Goal: Information Seeking & Learning: Learn about a topic

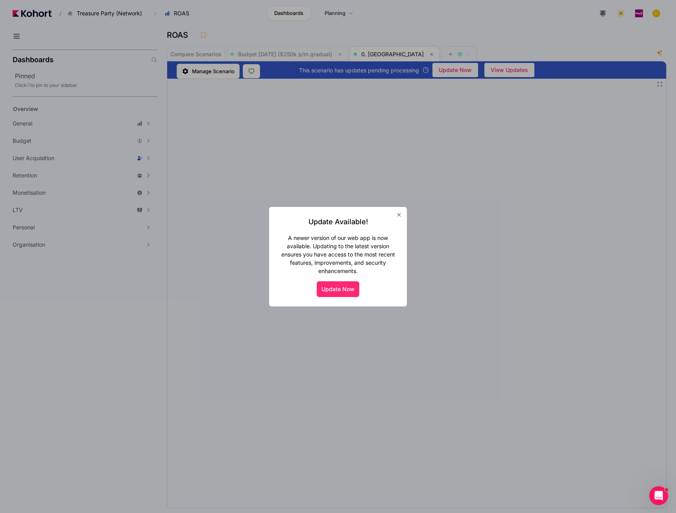
click at [331, 287] on button "Update Now" at bounding box center [338, 289] width 43 height 16
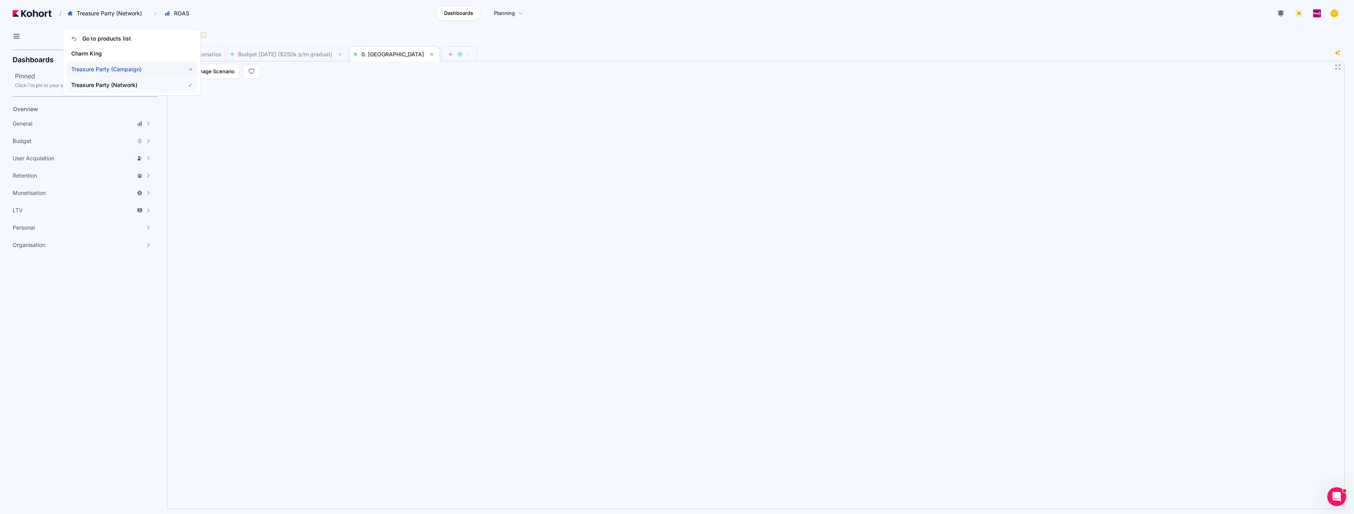
click at [96, 66] on span "Treasure Party (Campaign)" at bounding box center [123, 69] width 104 height 8
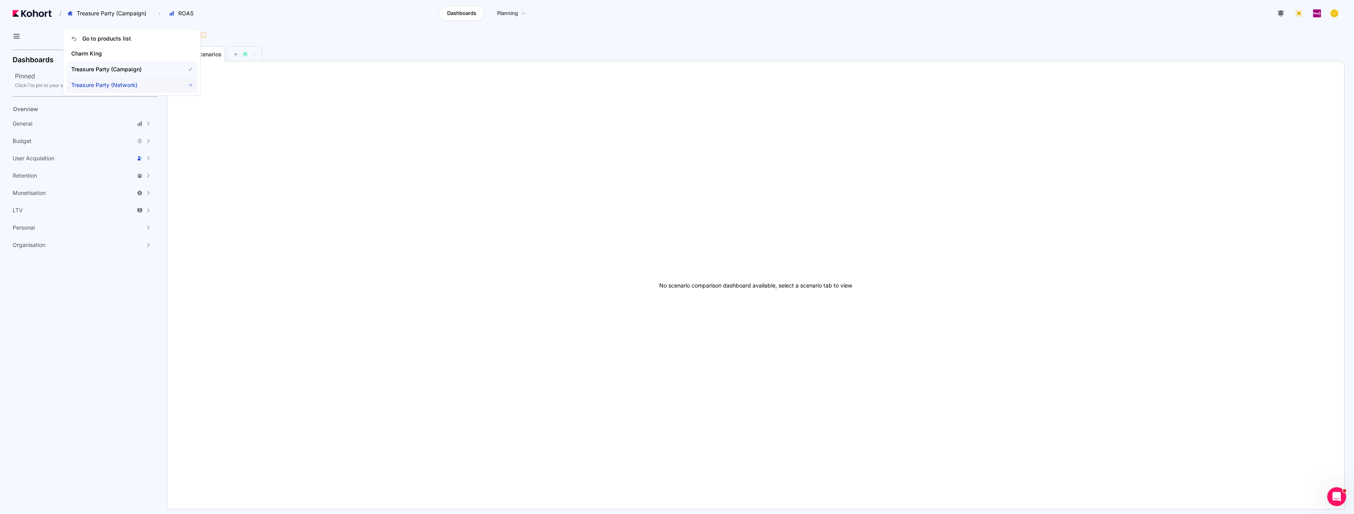
click at [97, 87] on span "Treasure Party (Network)" at bounding box center [123, 85] width 104 height 8
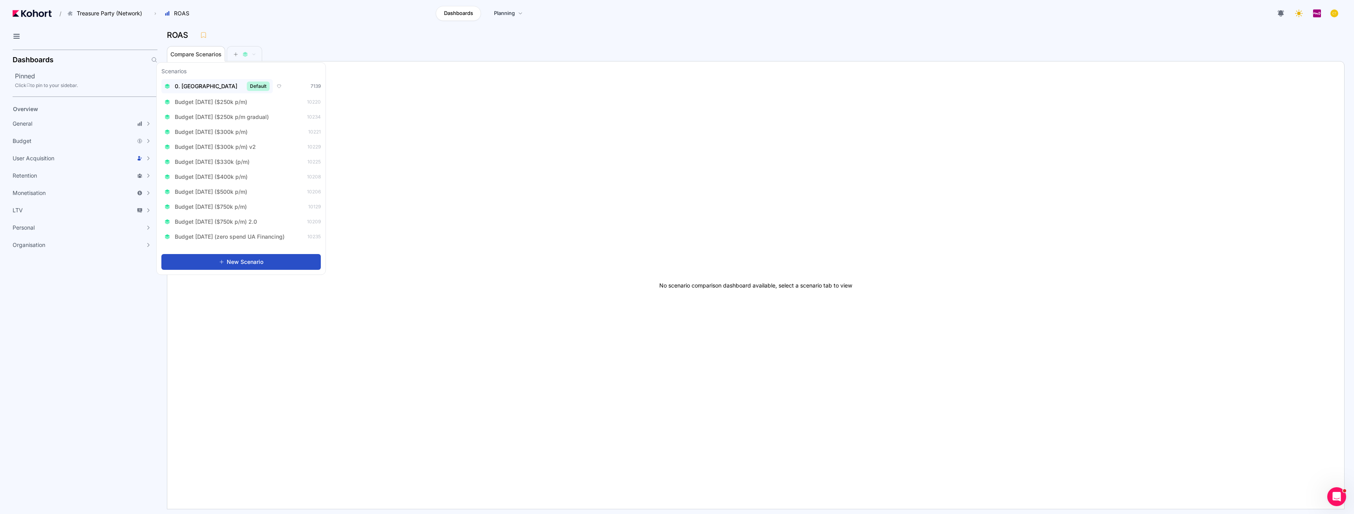
click at [183, 89] on span "0. Baseline" at bounding box center [206, 86] width 63 height 8
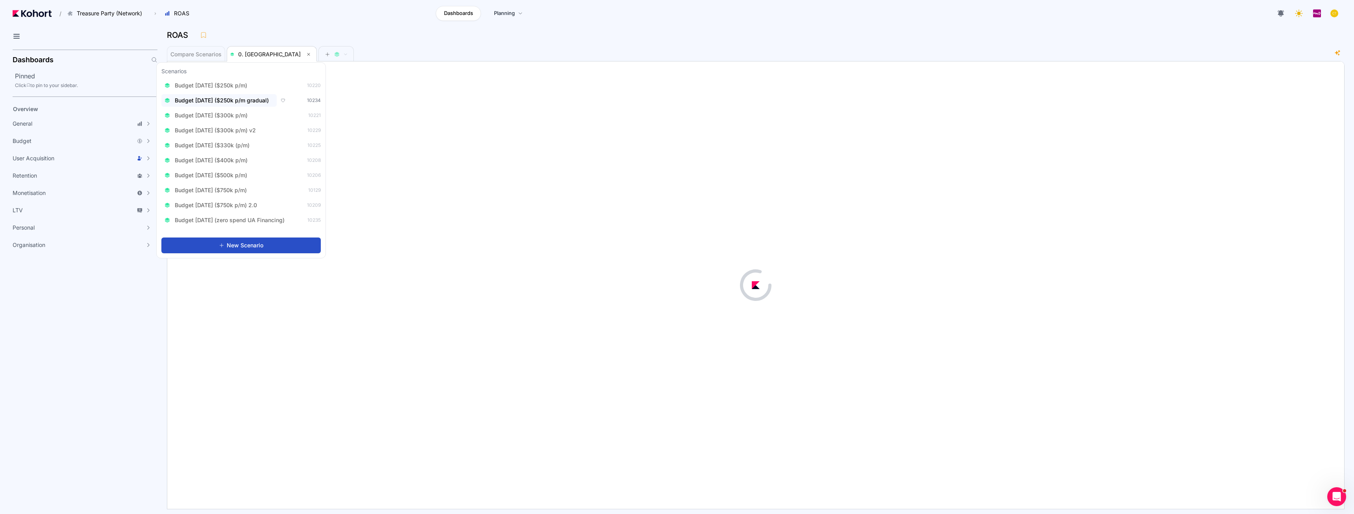
click at [259, 100] on span "Budget Aug 2025 ($250k p/m gradual)" at bounding box center [222, 100] width 94 height 8
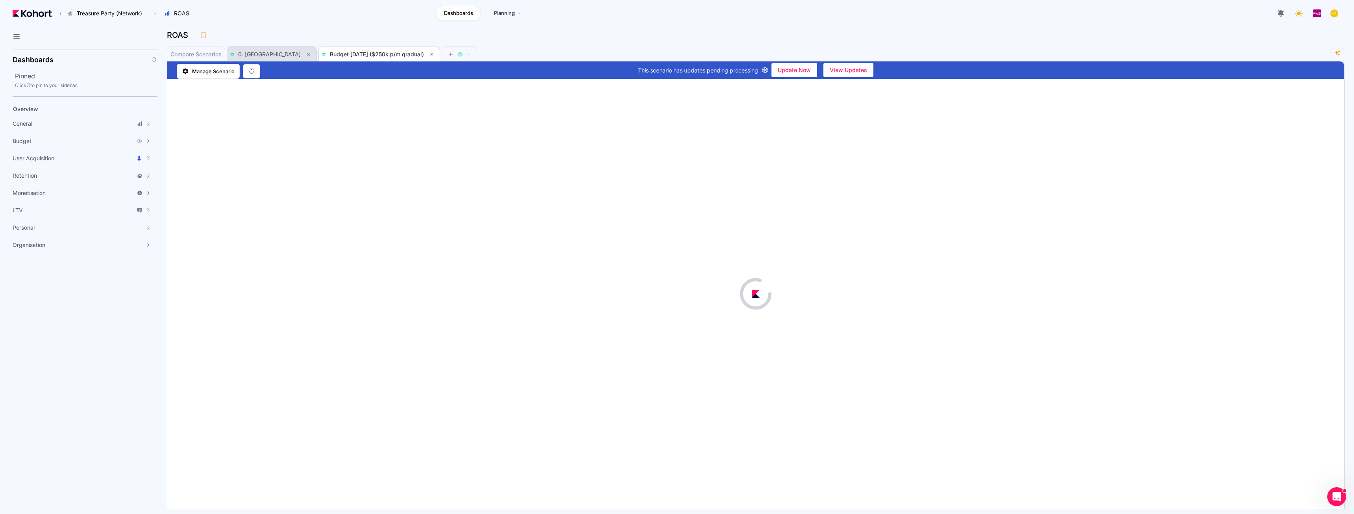
click at [251, 52] on span "0. Baseline" at bounding box center [269, 54] width 63 height 7
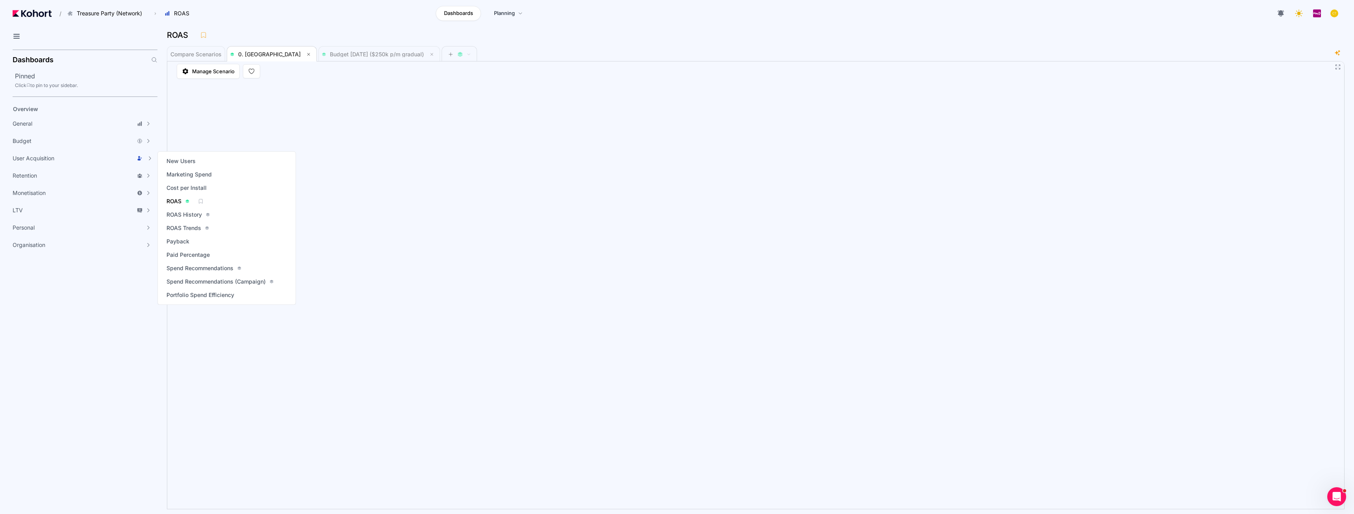
click at [178, 200] on span "ROAS" at bounding box center [174, 201] width 15 height 8
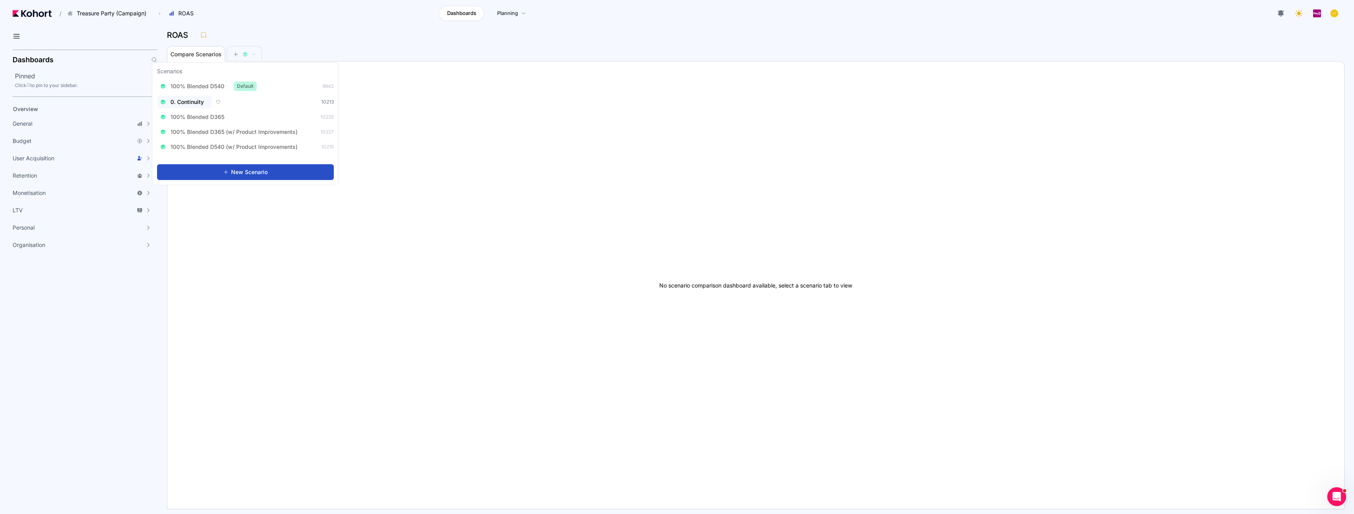
click at [207, 100] on div "0. Continuity" at bounding box center [184, 102] width 48 height 8
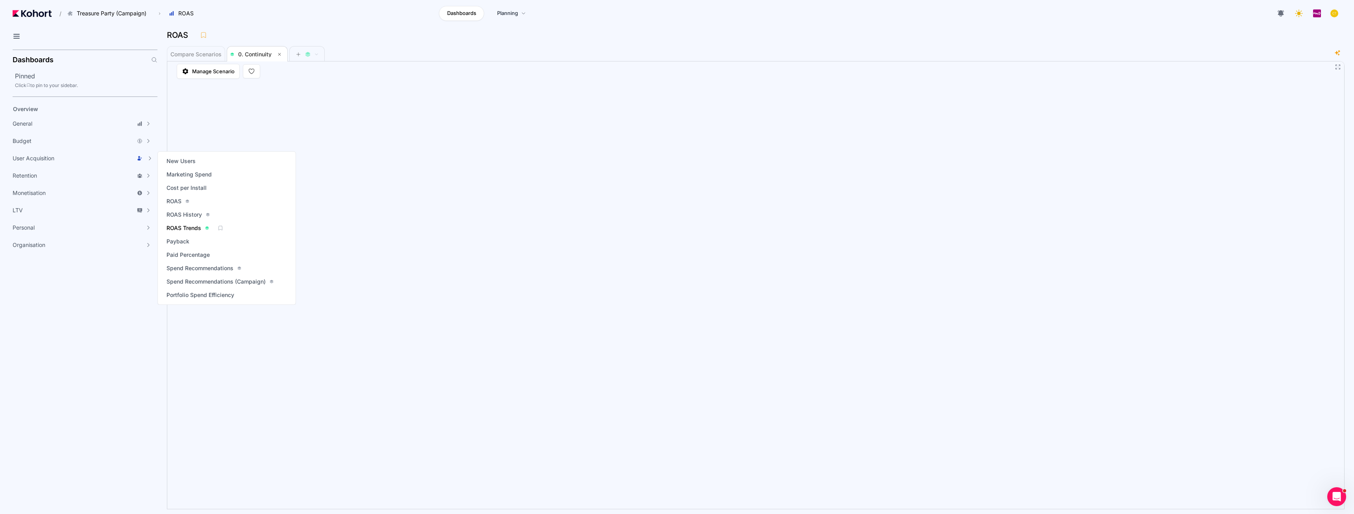
click at [188, 230] on span "ROAS Trends" at bounding box center [184, 228] width 35 height 8
